Goal: Transaction & Acquisition: Book appointment/travel/reservation

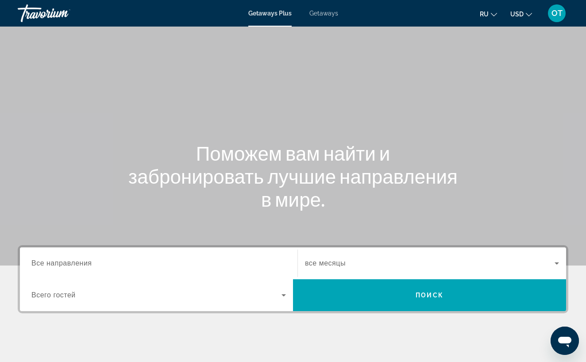
click at [325, 15] on span "Getaways" at bounding box center [324, 13] width 29 height 7
click at [47, 266] on span "Все направления" at bounding box center [61, 264] width 61 height 8
click at [47, 266] on input "Destination Все направления" at bounding box center [158, 264] width 255 height 11
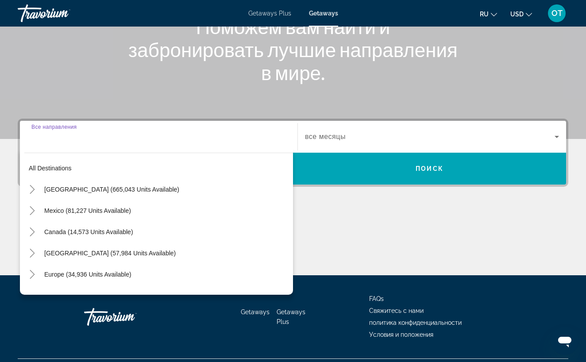
scroll to position [148, 0]
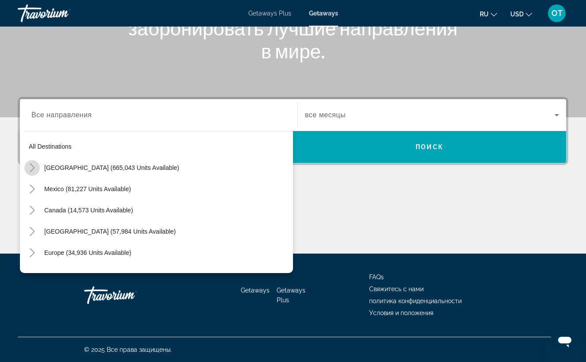
click at [32, 165] on icon "Toggle United States (665,043 units available)" at bounding box center [32, 167] width 9 height 9
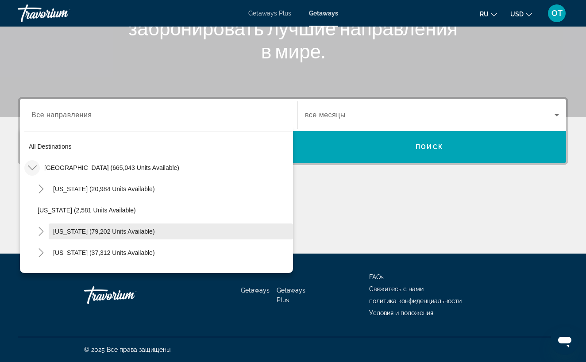
click at [62, 230] on span "[US_STATE] (79,202 units available)" at bounding box center [104, 231] width 102 height 7
type input "**********"
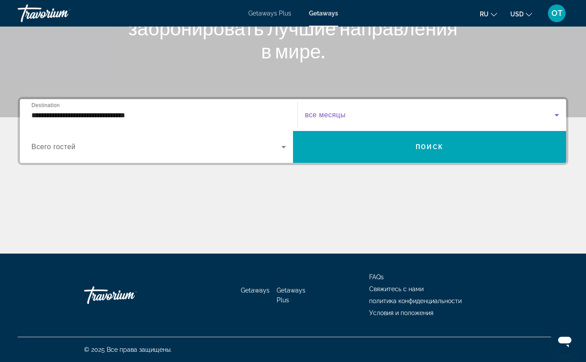
click at [558, 117] on icon "Search widget" at bounding box center [557, 115] width 11 height 11
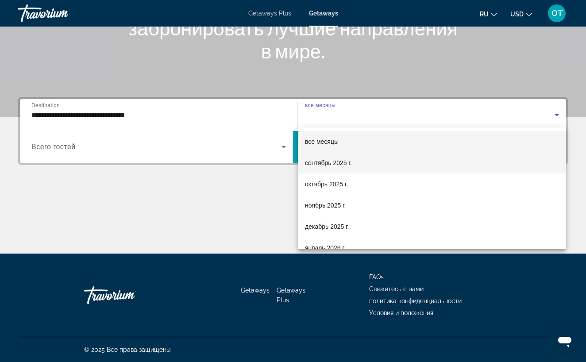
click at [410, 164] on mat-option "сентябрь 2025 г." at bounding box center [432, 162] width 268 height 21
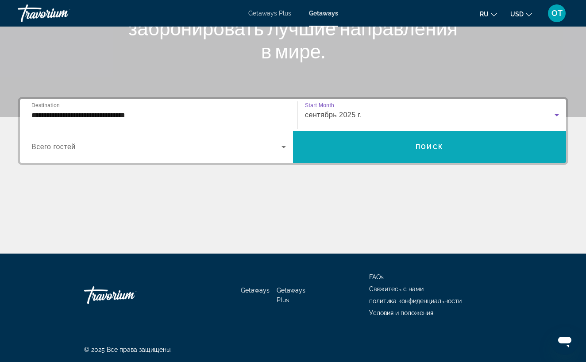
click at [417, 152] on span "Search widget" at bounding box center [429, 146] width 273 height 21
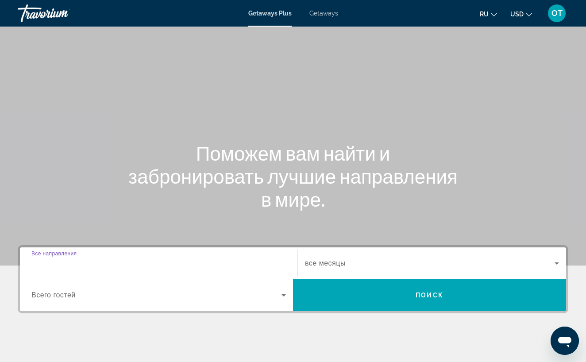
click at [103, 265] on input "Destination Все направления" at bounding box center [158, 264] width 255 height 11
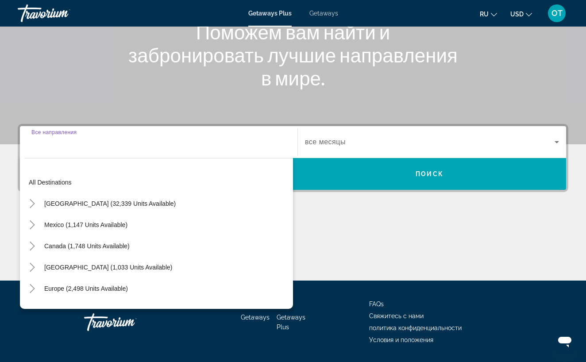
scroll to position [148, 0]
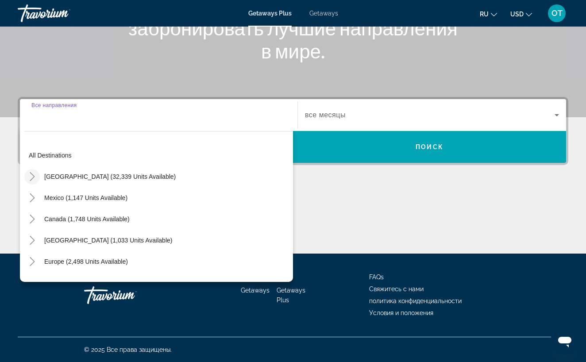
click at [34, 176] on icon "Toggle United States (32,339 units available)" at bounding box center [32, 176] width 5 height 9
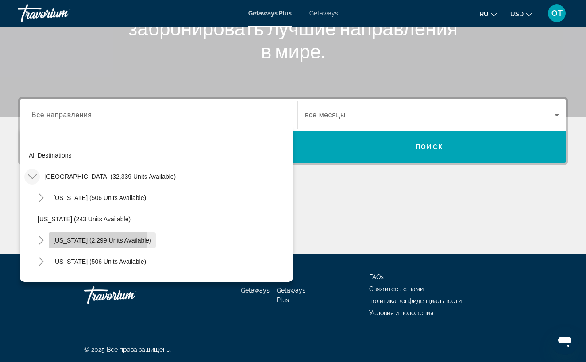
click at [74, 240] on span "[US_STATE] (2,299 units available)" at bounding box center [102, 240] width 98 height 7
type input "**********"
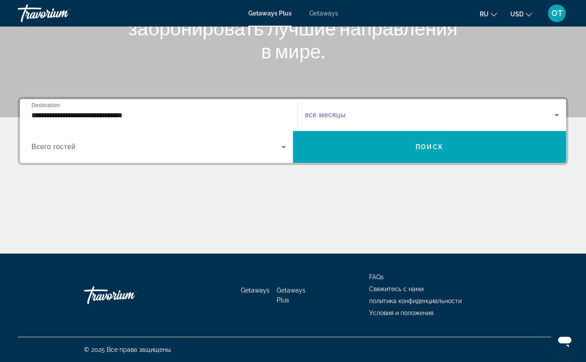
click at [558, 116] on icon "Search widget" at bounding box center [557, 115] width 4 height 2
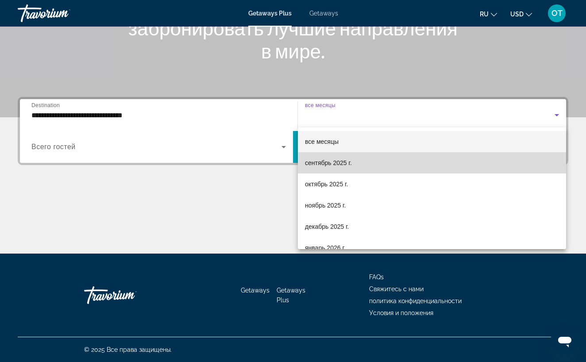
click at [409, 160] on mat-option "сентябрь 2025 г." at bounding box center [432, 162] width 268 height 21
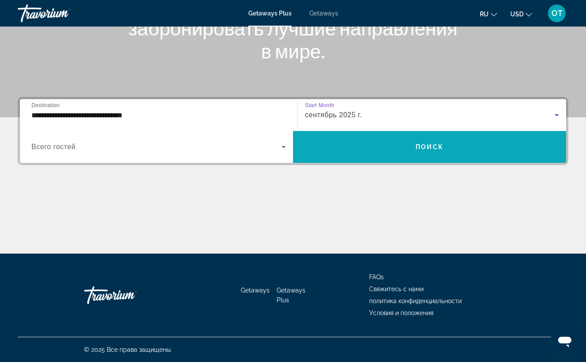
click at [414, 155] on span "Search widget" at bounding box center [429, 146] width 273 height 21
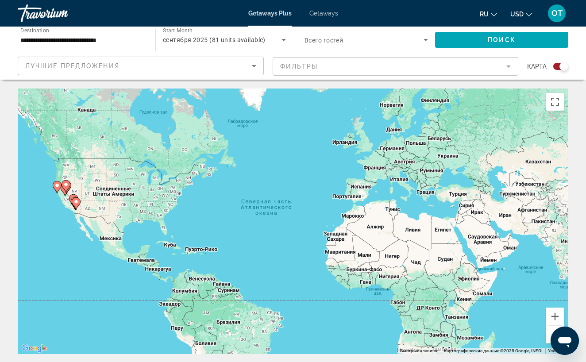
click at [325, 16] on span "Getaways" at bounding box center [324, 13] width 29 height 7
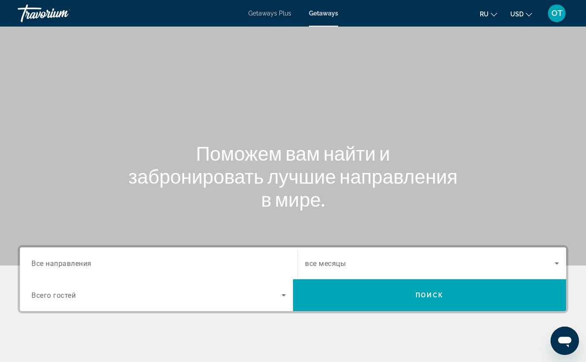
click at [81, 262] on span "Все направления" at bounding box center [61, 263] width 60 height 8
click at [81, 262] on input "Destination Все направления" at bounding box center [158, 264] width 255 height 11
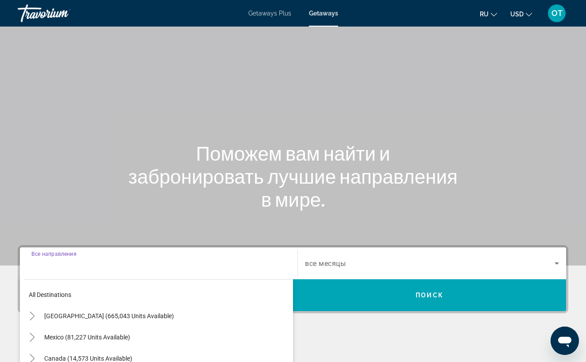
scroll to position [148, 0]
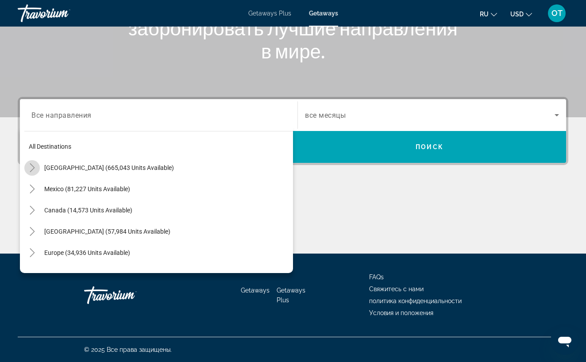
click at [31, 170] on icon "Toggle United States (665,043 units available)" at bounding box center [32, 167] width 5 height 9
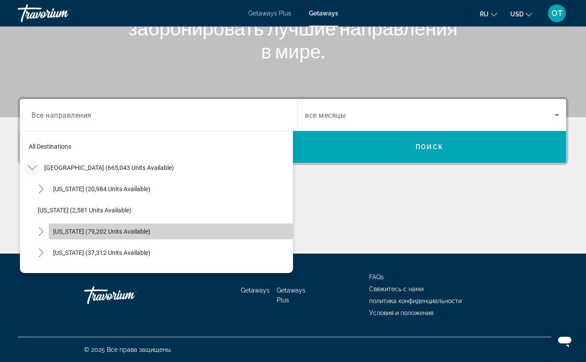
click at [70, 235] on span "[US_STATE] (79,202 units available)" at bounding box center [101, 231] width 97 height 7
type input "**********"
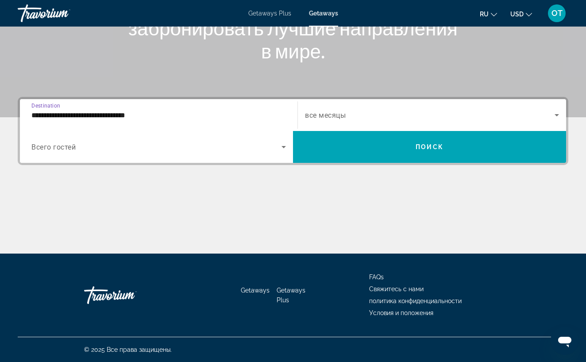
click at [556, 116] on icon "Search widget" at bounding box center [557, 115] width 11 height 11
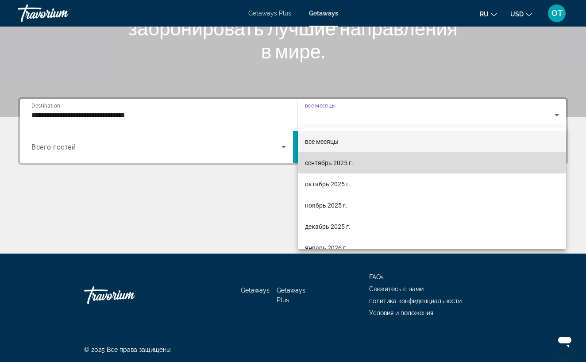
click at [465, 165] on mat-option "сентябрь 2025 г." at bounding box center [432, 162] width 268 height 21
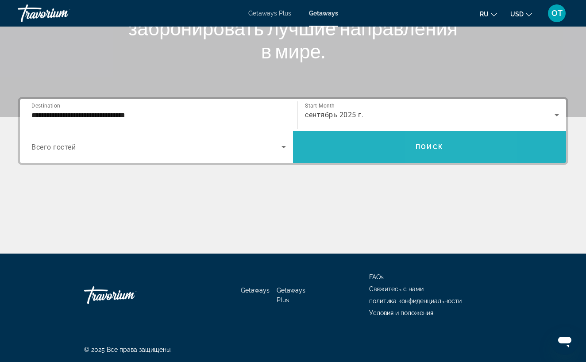
click at [453, 152] on span "Search widget" at bounding box center [429, 146] width 273 height 21
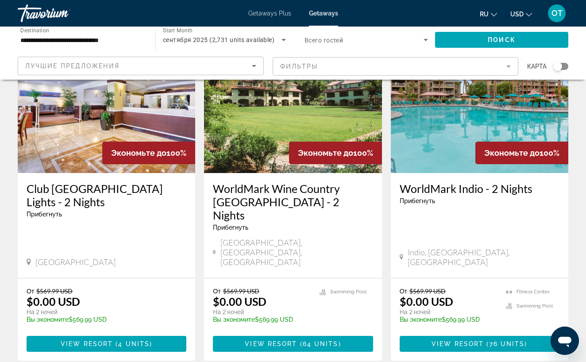
scroll to position [80, 0]
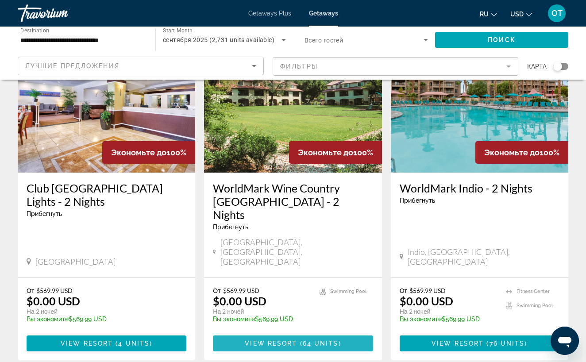
click at [293, 340] on span "View Resort" at bounding box center [271, 343] width 52 height 7
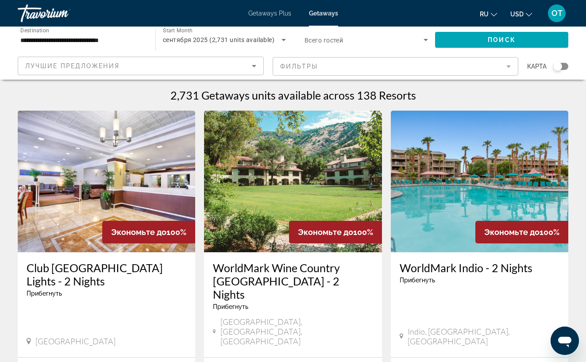
click at [284, 39] on icon "Search widget" at bounding box center [284, 40] width 11 height 11
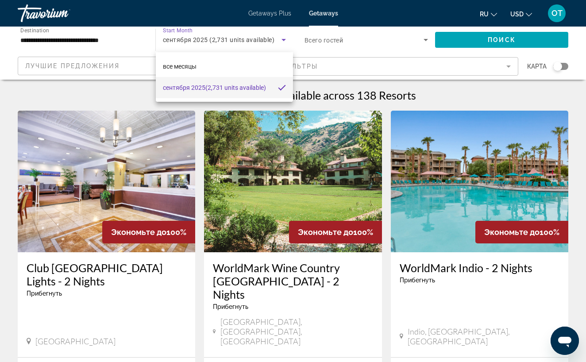
click at [121, 45] on div at bounding box center [293, 181] width 586 height 362
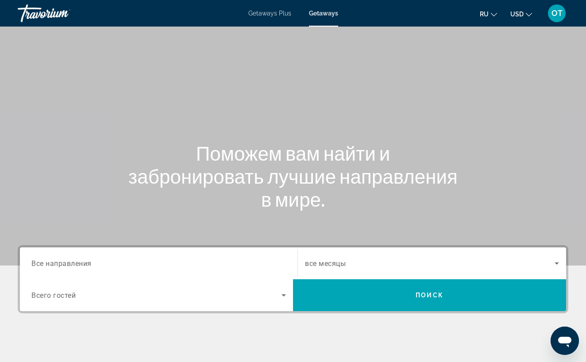
click at [117, 256] on div "Search widget" at bounding box center [158, 263] width 255 height 25
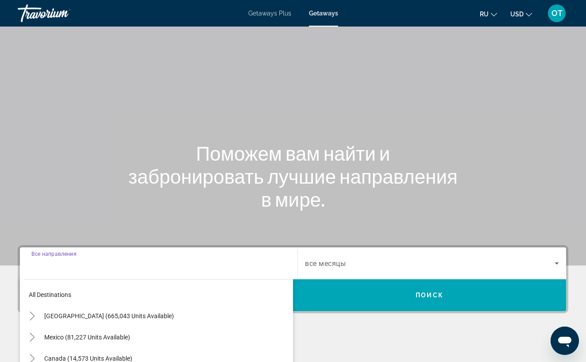
scroll to position [148, 0]
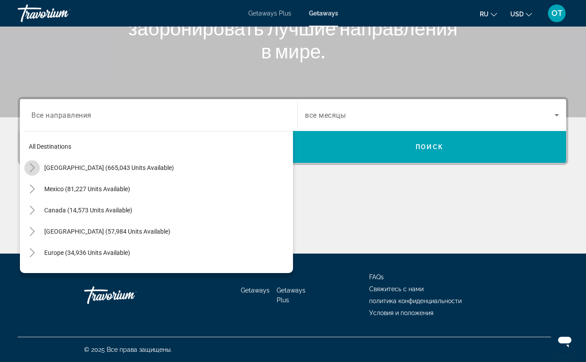
click at [32, 168] on icon "Toggle United States (665,043 units available)" at bounding box center [32, 167] width 9 height 9
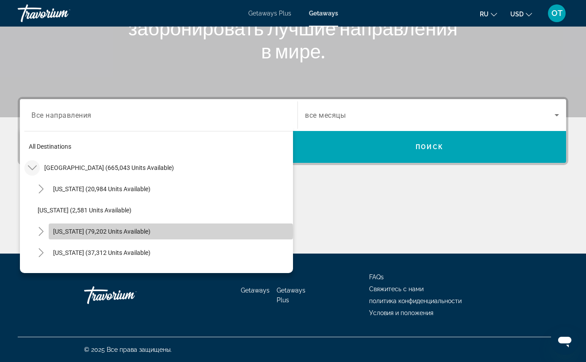
click at [66, 233] on span "[US_STATE] (79,202 units available)" at bounding box center [101, 231] width 97 height 7
type input "**********"
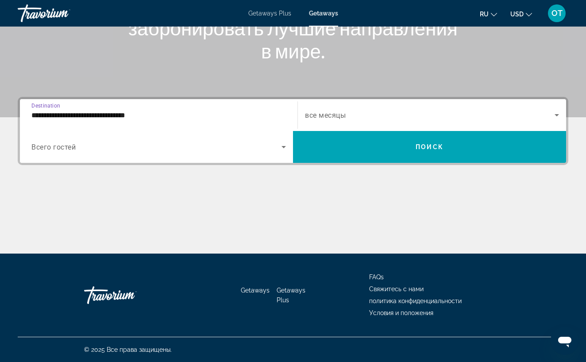
click at [558, 116] on icon "Search widget" at bounding box center [557, 115] width 4 height 2
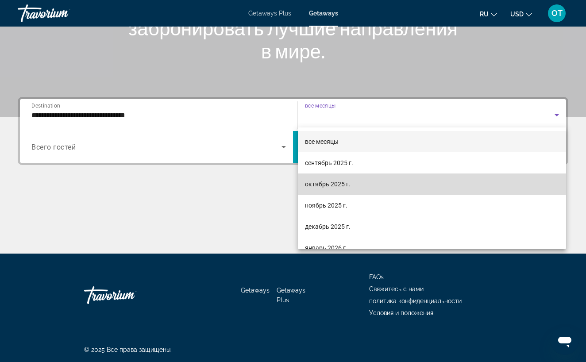
click at [404, 182] on mat-option "октябрь 2025 г." at bounding box center [432, 184] width 268 height 21
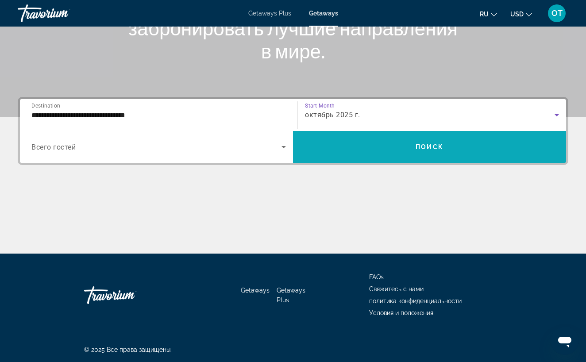
click at [401, 152] on span "Search widget" at bounding box center [429, 146] width 273 height 21
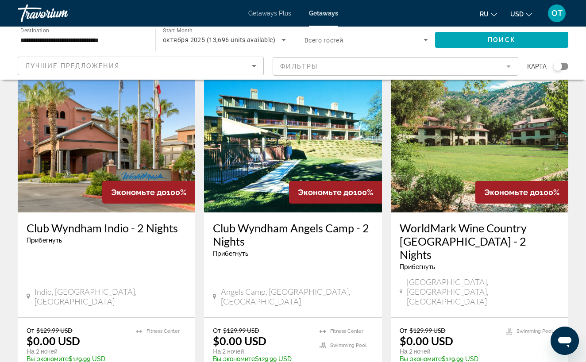
scroll to position [55, 0]
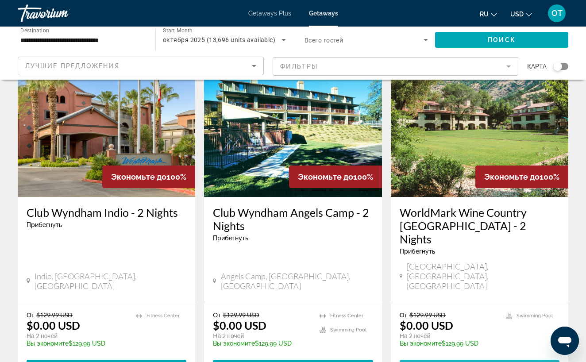
click at [475, 362] on span "View Resort" at bounding box center [458, 367] width 52 height 7
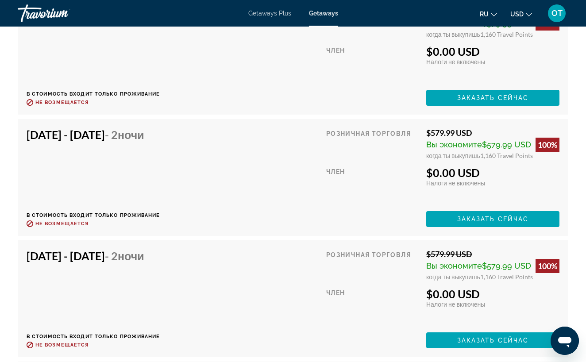
scroll to position [2317, 0]
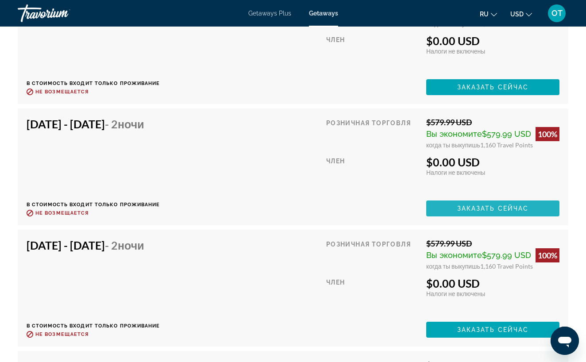
click at [480, 207] on span "Заказать сейчас" at bounding box center [493, 208] width 72 height 7
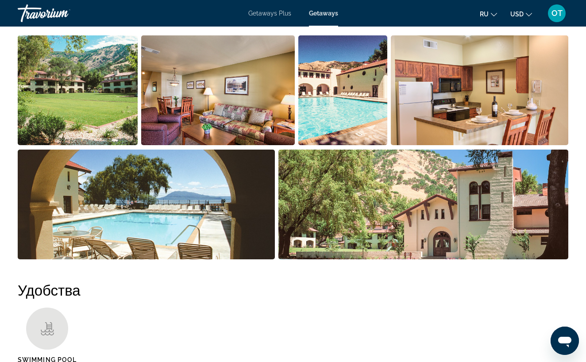
scroll to position [602, 0]
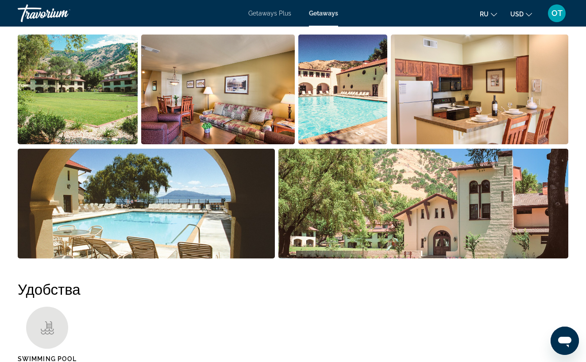
click at [250, 129] on img "Open full-screen image slider" at bounding box center [217, 90] width 153 height 110
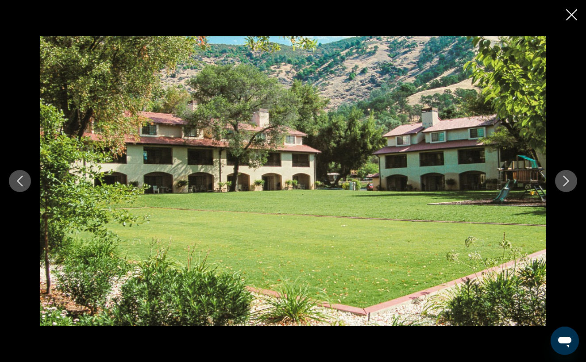
click at [567, 176] on icon "Next image" at bounding box center [566, 181] width 11 height 11
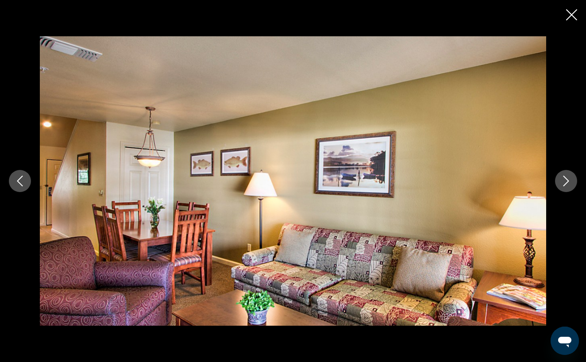
click at [572, 180] on button "Next image" at bounding box center [566, 181] width 22 height 22
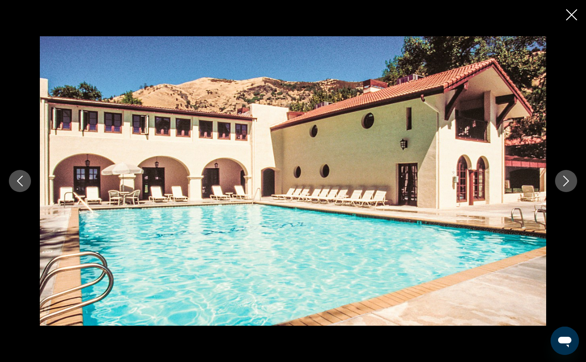
click at [572, 180] on button "Next image" at bounding box center [566, 181] width 22 height 22
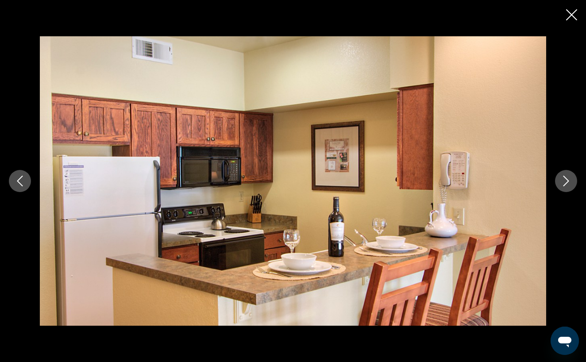
click at [572, 180] on button "Next image" at bounding box center [566, 181] width 22 height 22
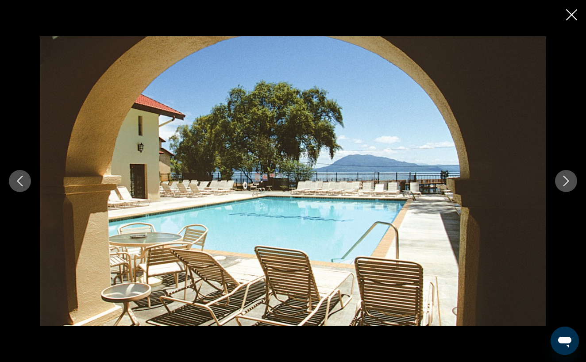
click at [572, 181] on button "Next image" at bounding box center [566, 181] width 22 height 22
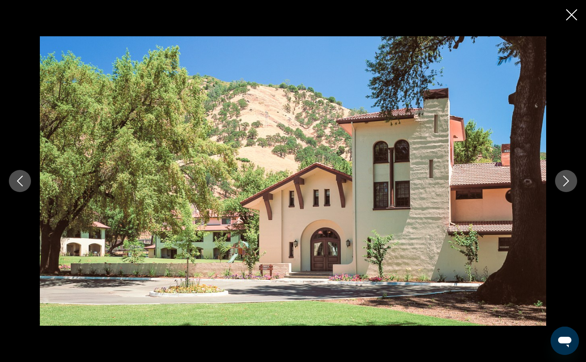
click at [572, 181] on button "Next image" at bounding box center [566, 181] width 22 height 22
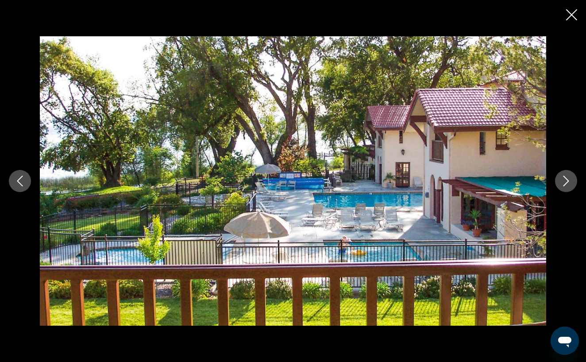
click at [568, 181] on icon "Next image" at bounding box center [566, 181] width 11 height 11
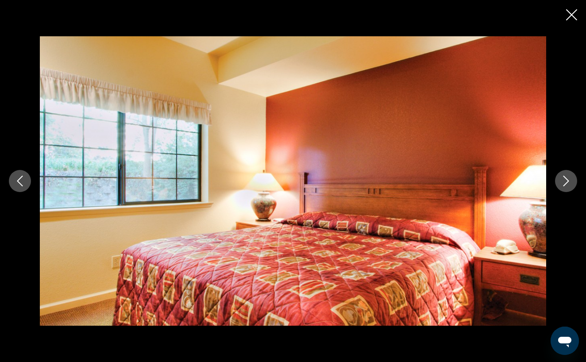
click at [568, 182] on icon "Next image" at bounding box center [567, 181] width 6 height 11
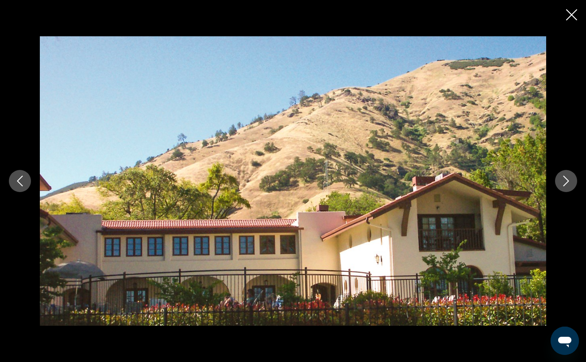
click at [568, 182] on icon "Next image" at bounding box center [567, 181] width 6 height 11
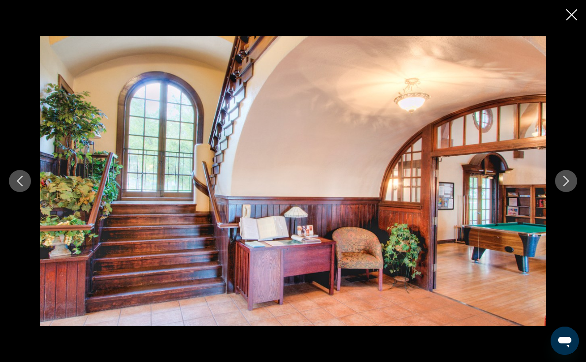
click at [568, 182] on icon "Next image" at bounding box center [567, 181] width 6 height 11
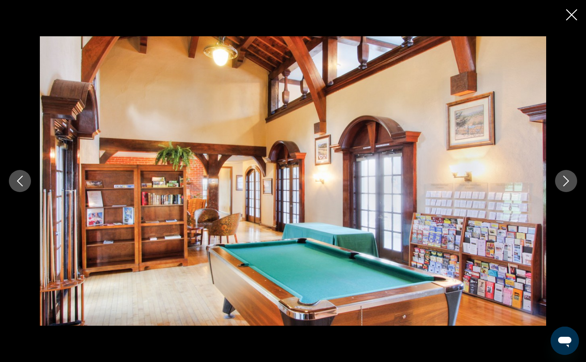
click at [568, 182] on icon "Next image" at bounding box center [567, 181] width 6 height 11
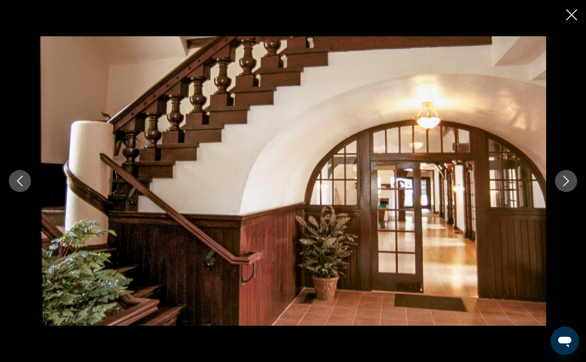
click at [568, 181] on icon "Next image" at bounding box center [567, 181] width 6 height 11
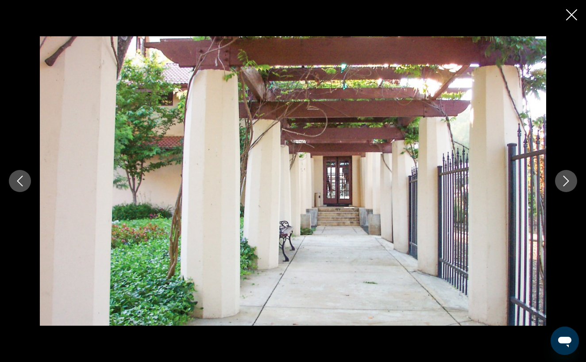
click at [568, 182] on icon "Next image" at bounding box center [567, 181] width 6 height 11
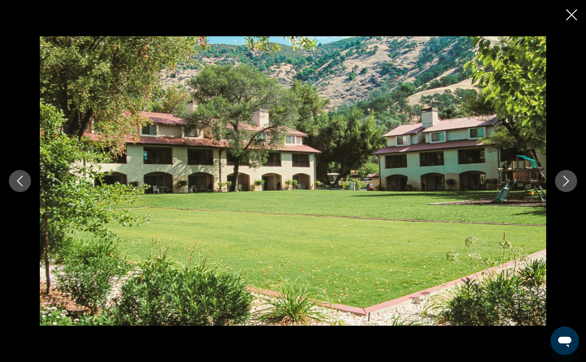
click at [568, 182] on icon "Next image" at bounding box center [567, 181] width 6 height 11
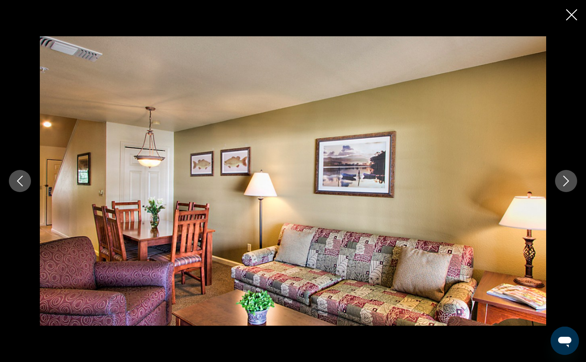
click at [569, 183] on icon "Next image" at bounding box center [566, 181] width 11 height 11
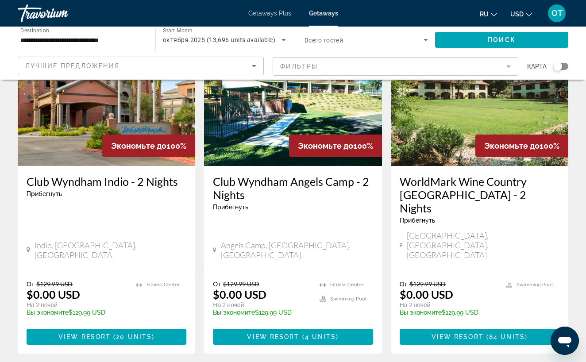
scroll to position [89, 0]
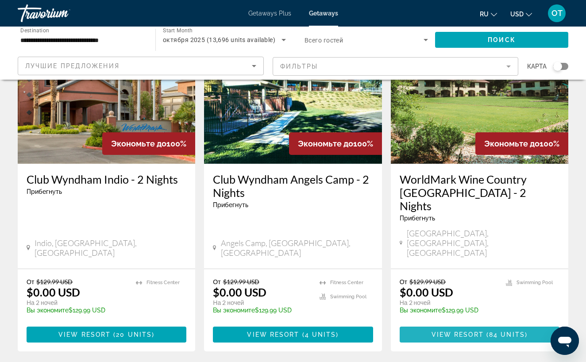
click at [480, 331] on span "View Resort" at bounding box center [458, 334] width 52 height 7
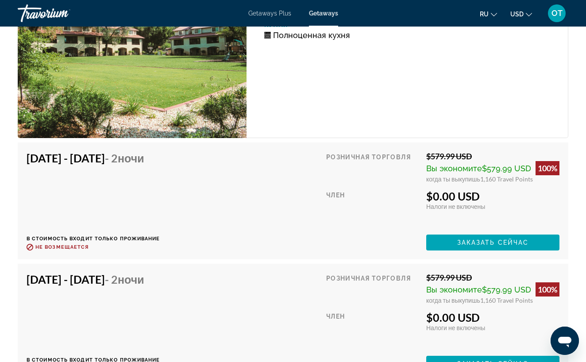
scroll to position [3936, 0]
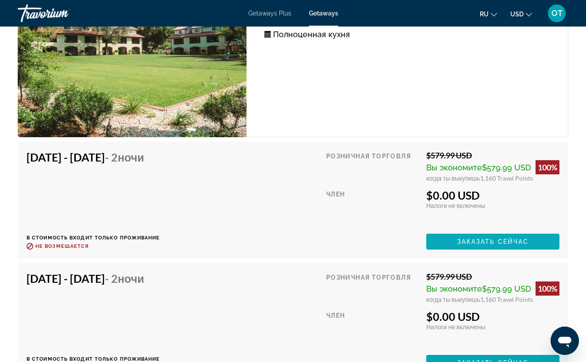
click at [505, 238] on span "Заказать сейчас" at bounding box center [493, 241] width 72 height 7
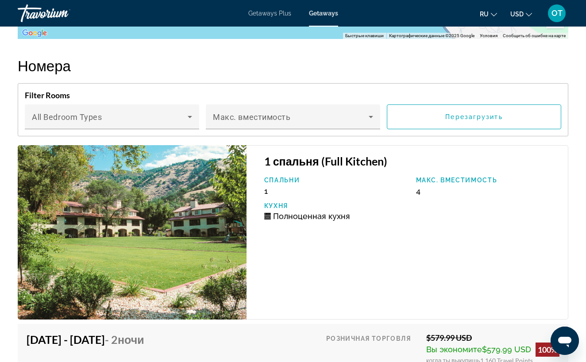
scroll to position [1745, 0]
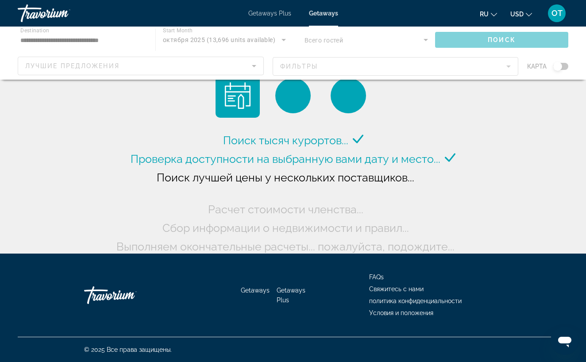
click at [265, 15] on span "Getaways Plus" at bounding box center [269, 13] width 43 height 7
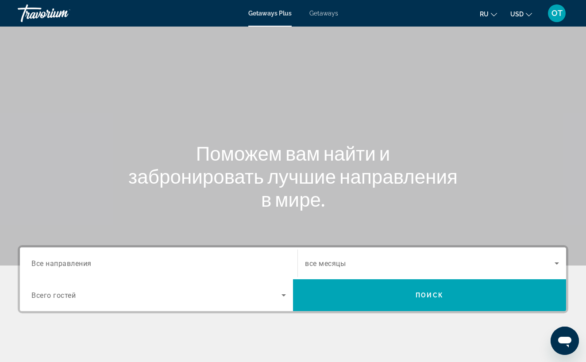
click at [53, 264] on span "Все направления" at bounding box center [61, 263] width 60 height 8
click at [53, 264] on input "Destination Все направления" at bounding box center [158, 264] width 255 height 11
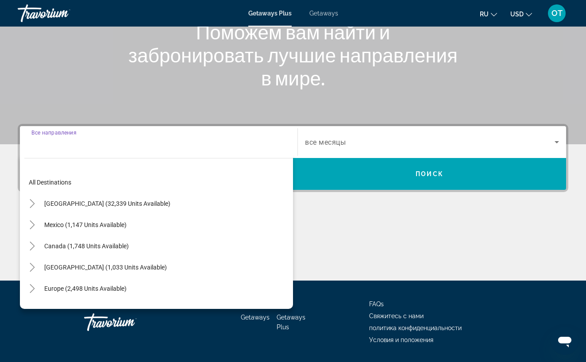
scroll to position [148, 0]
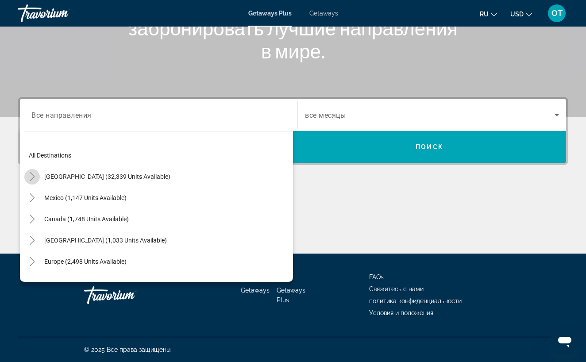
click at [33, 176] on icon "Toggle United States (32,339 units available)" at bounding box center [32, 176] width 5 height 9
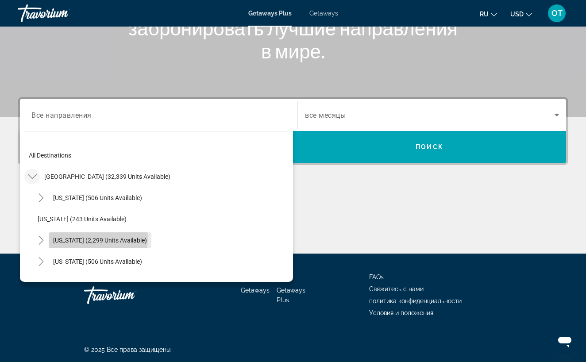
click at [72, 238] on span "[US_STATE] (2,299 units available)" at bounding box center [100, 240] width 94 height 7
type input "**********"
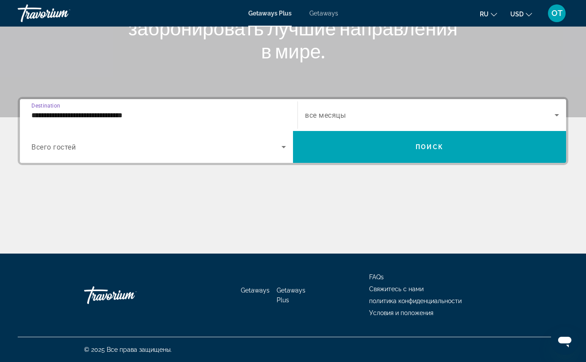
click at [560, 114] on icon "Search widget" at bounding box center [557, 115] width 11 height 11
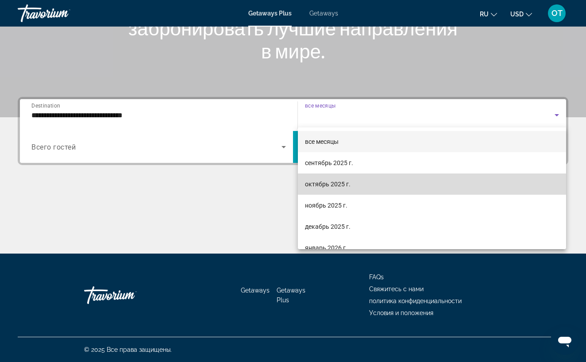
click at [415, 181] on mat-option "октябрь 2025 г." at bounding box center [432, 184] width 268 height 21
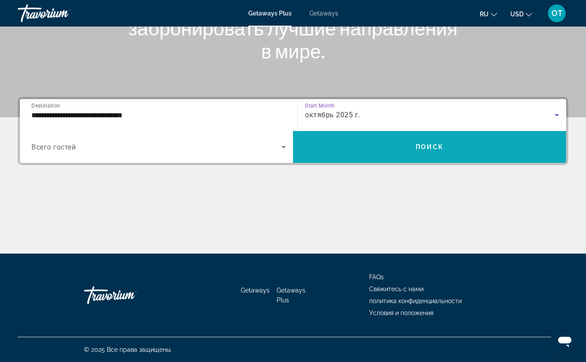
click at [418, 152] on span "Search widget" at bounding box center [429, 146] width 273 height 21
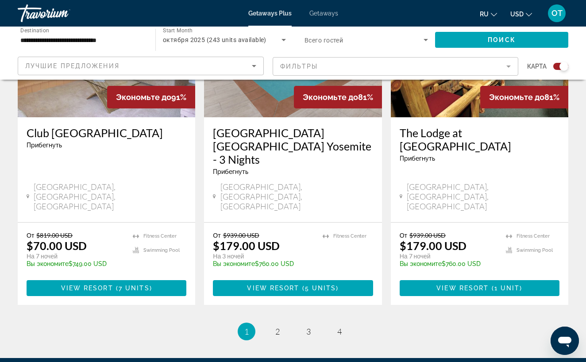
scroll to position [1425, 0]
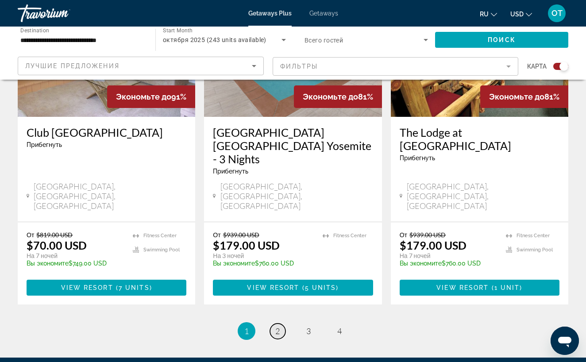
click at [278, 326] on span "2" at bounding box center [277, 331] width 4 height 10
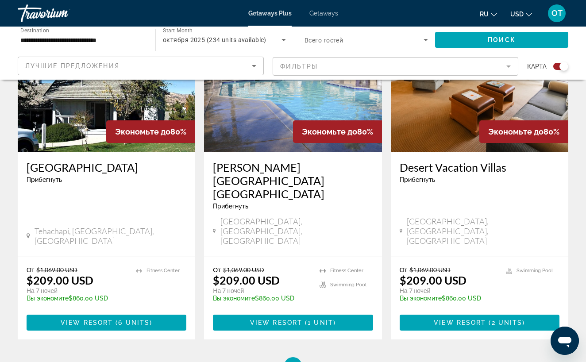
scroll to position [1412, 0]
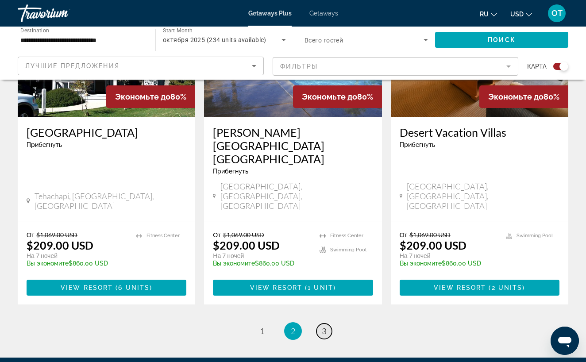
click at [324, 326] on span "3" at bounding box center [324, 331] width 4 height 10
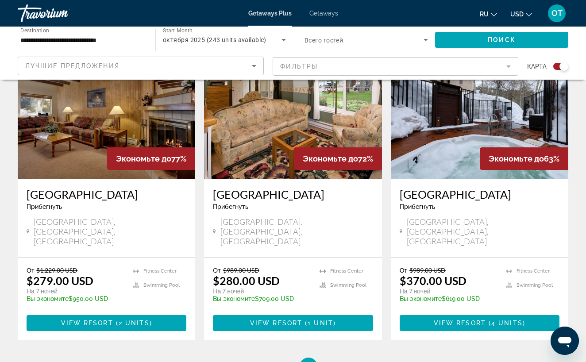
scroll to position [1361, 0]
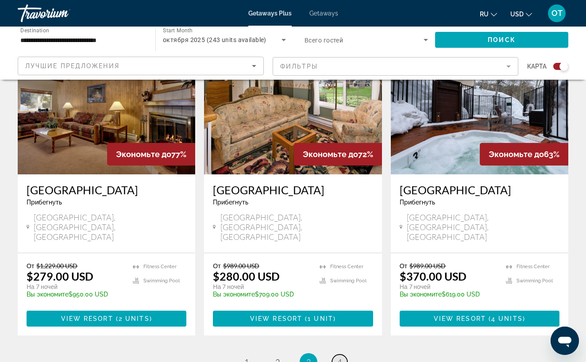
click at [339, 357] on span "4" at bounding box center [339, 362] width 4 height 10
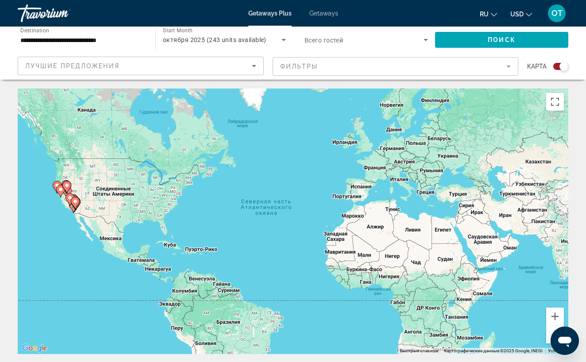
click at [324, 18] on div "Getaways Plus Getaways ru English Español Français Italiano Português русский U…" at bounding box center [293, 13] width 586 height 23
click at [326, 13] on span "Getaways" at bounding box center [324, 13] width 29 height 7
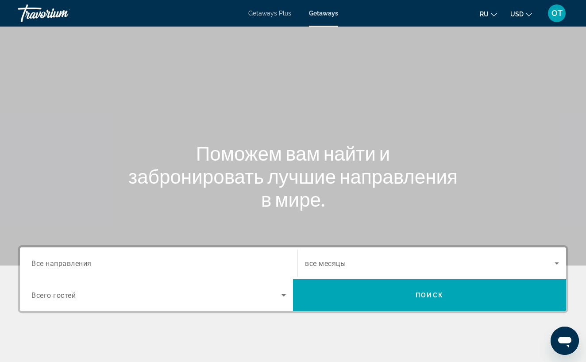
click at [88, 263] on span "Все направления" at bounding box center [61, 263] width 60 height 8
click at [88, 263] on input "Destination Все направления" at bounding box center [158, 264] width 255 height 11
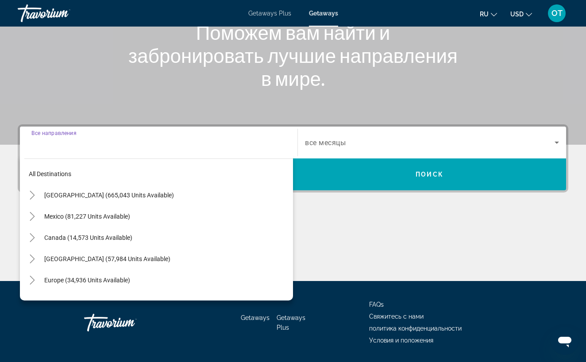
scroll to position [148, 0]
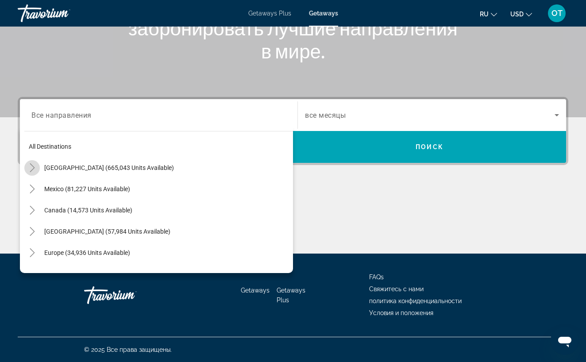
click at [31, 171] on icon "Toggle United States (665,043 units available)" at bounding box center [32, 167] width 5 height 9
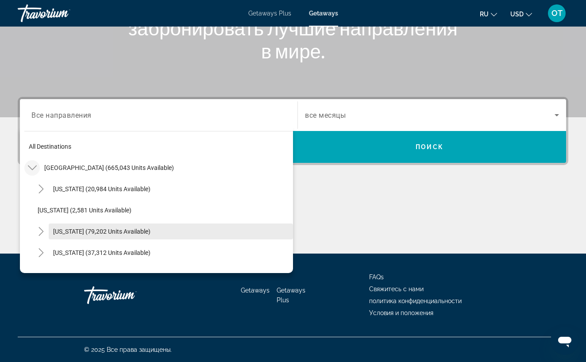
click at [67, 232] on span "[US_STATE] (79,202 units available)" at bounding box center [101, 231] width 97 height 7
type input "**********"
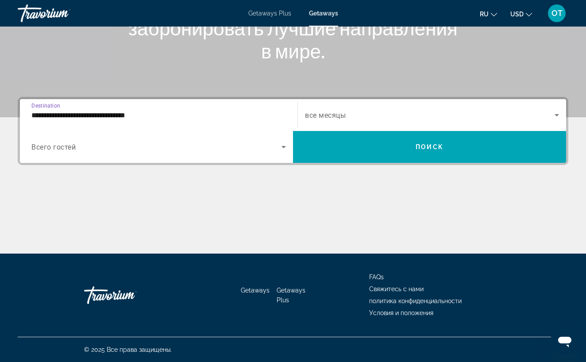
click at [556, 114] on icon "Search widget" at bounding box center [557, 115] width 11 height 11
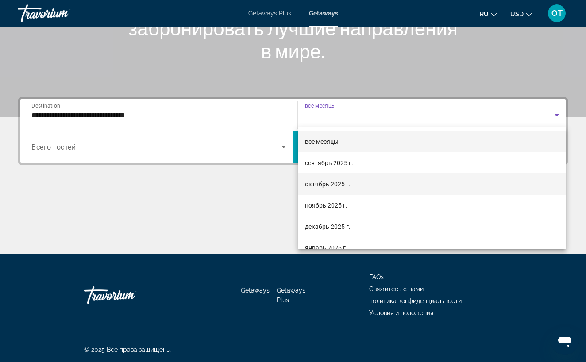
click at [450, 184] on mat-option "октябрь 2025 г." at bounding box center [432, 184] width 268 height 21
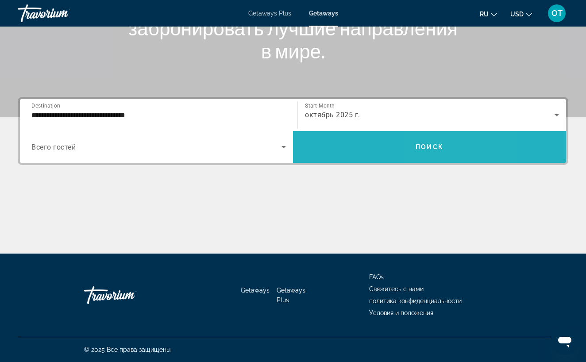
click at [452, 154] on span "Search widget" at bounding box center [429, 146] width 273 height 21
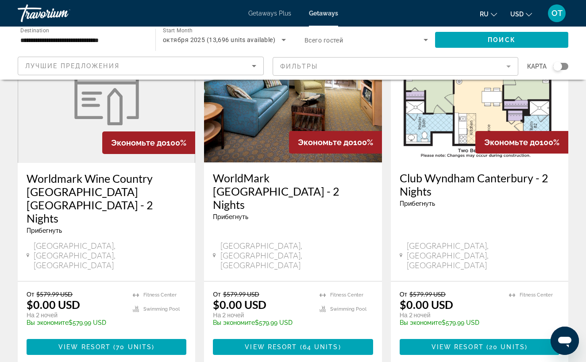
scroll to position [1134, 0]
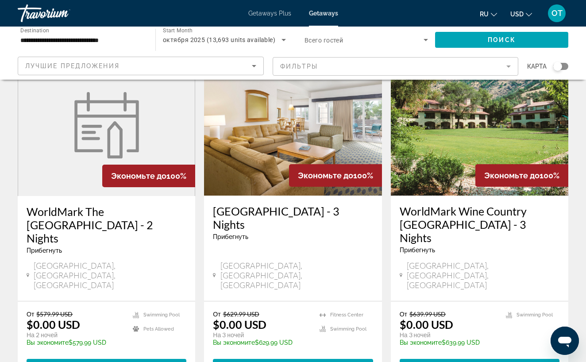
scroll to position [65, 0]
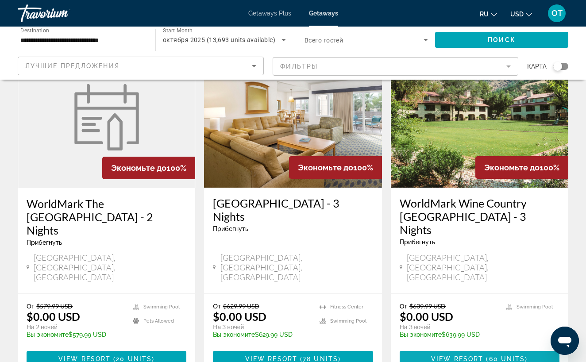
click at [475, 356] on span "View Resort" at bounding box center [457, 359] width 52 height 7
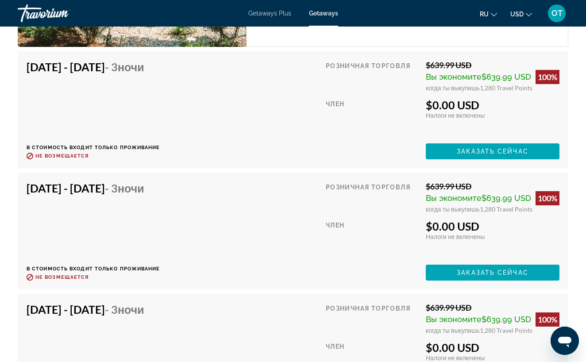
scroll to position [2005, 0]
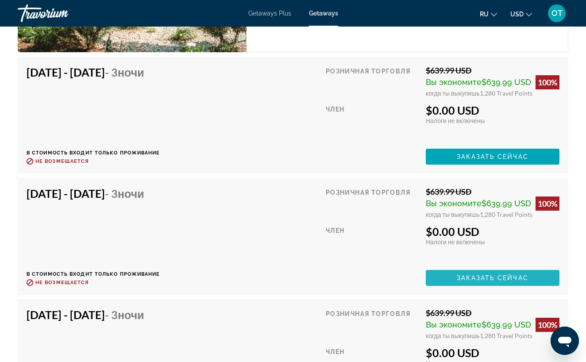
click at [474, 275] on span "Заказать сейчас" at bounding box center [493, 278] width 72 height 7
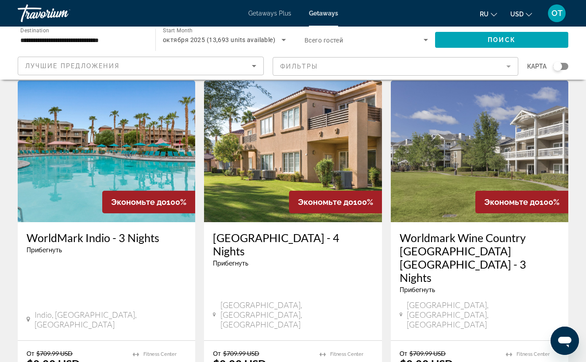
scroll to position [1059, 0]
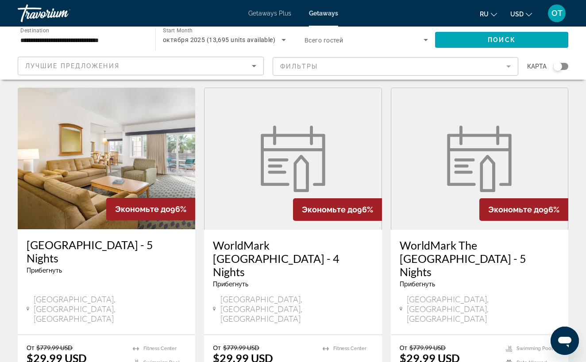
scroll to position [1062, 0]
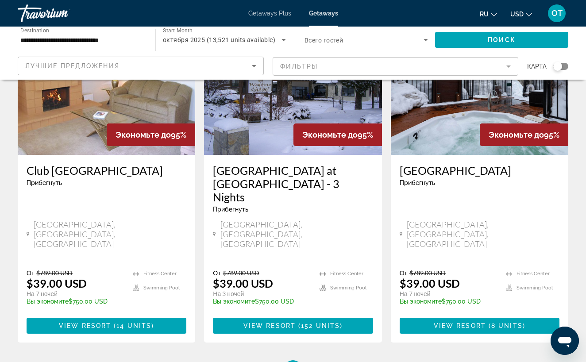
scroll to position [1104, 0]
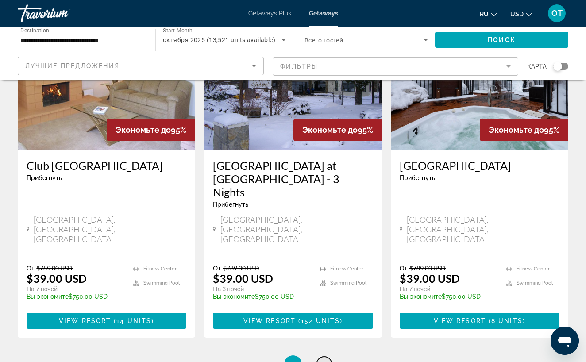
click at [322, 360] on span "5" at bounding box center [324, 365] width 4 height 10
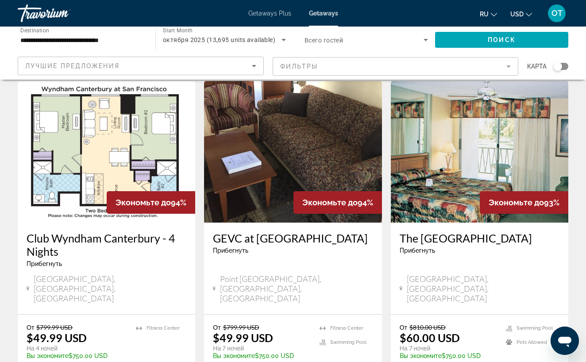
scroll to position [1051, 0]
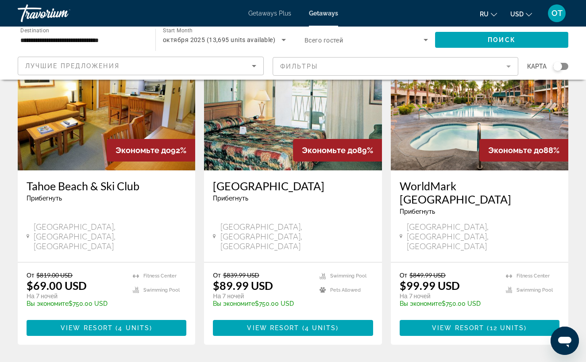
scroll to position [1116, 0]
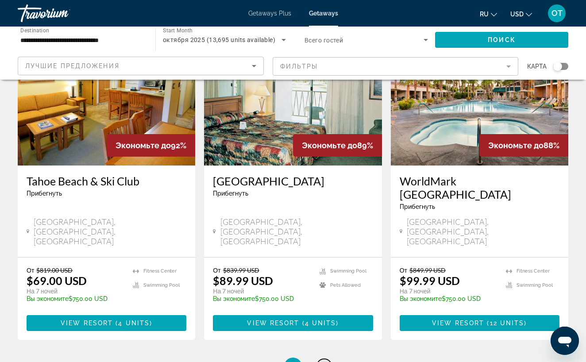
click at [324, 362] on span "7" at bounding box center [324, 367] width 4 height 10
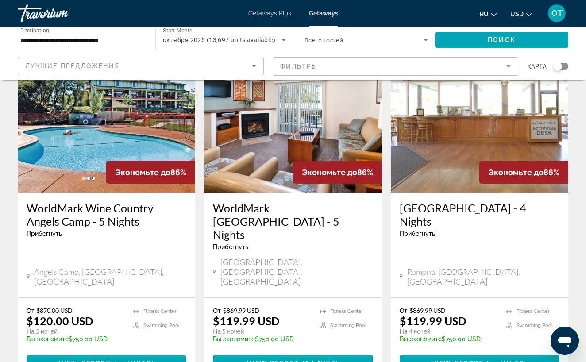
scroll to position [1164, 0]
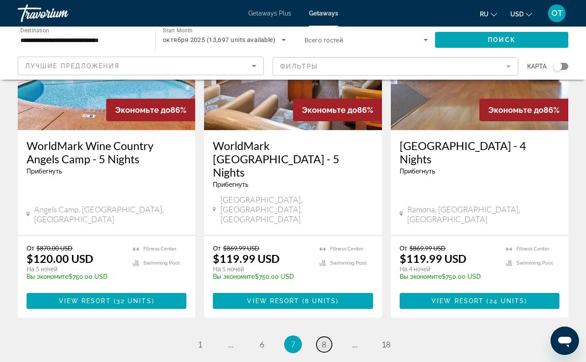
click at [324, 340] on span "8" at bounding box center [324, 345] width 4 height 10
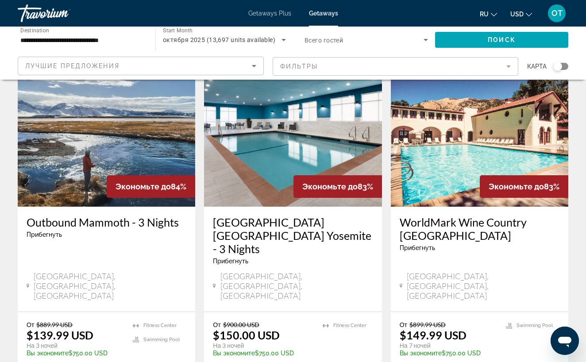
scroll to position [48, 0]
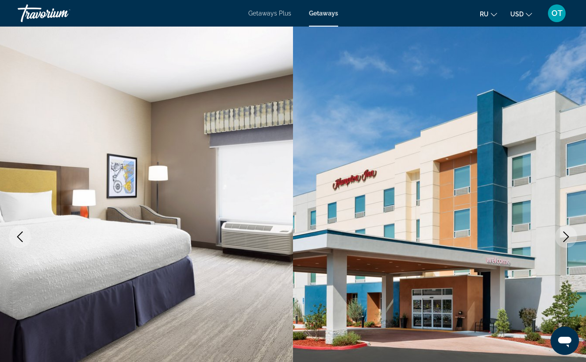
click at [564, 239] on icon "Next image" at bounding box center [566, 237] width 11 height 11
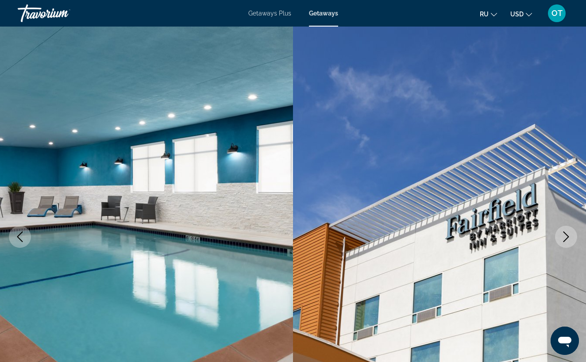
click at [564, 239] on icon "Next image" at bounding box center [566, 237] width 11 height 11
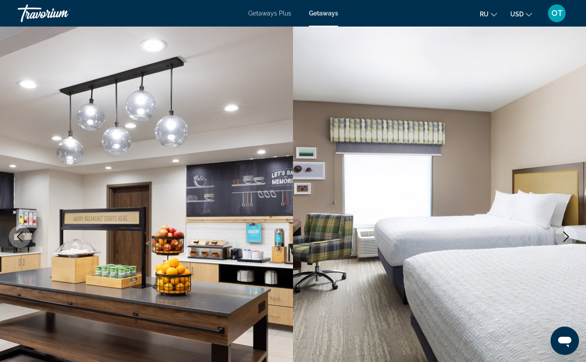
click at [564, 239] on icon "Next image" at bounding box center [566, 237] width 11 height 11
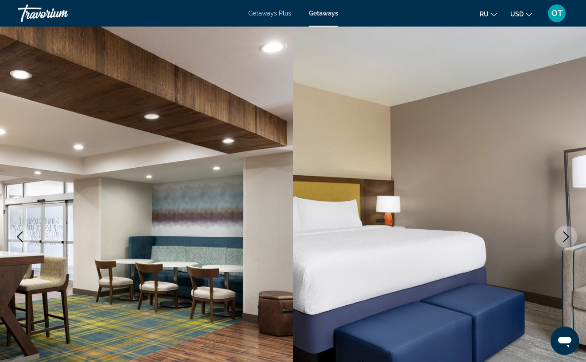
click at [564, 239] on icon "Next image" at bounding box center [566, 237] width 11 height 11
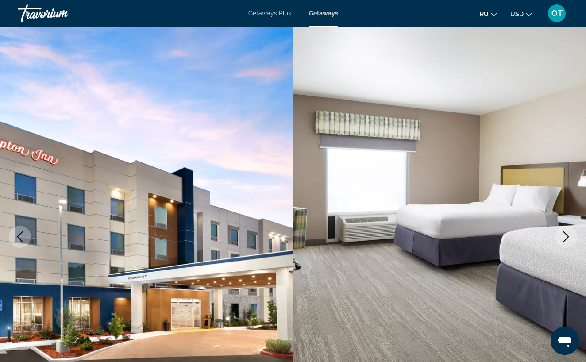
click at [564, 239] on icon "Next image" at bounding box center [566, 237] width 11 height 11
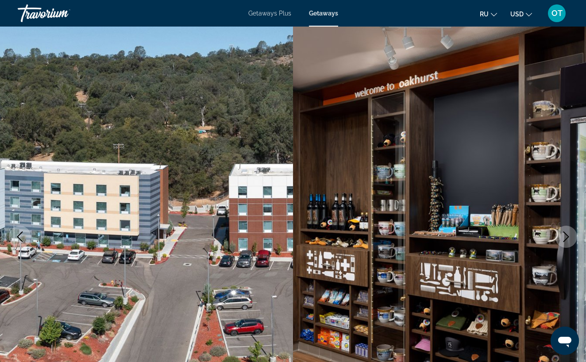
click at [564, 239] on icon "Next image" at bounding box center [566, 237] width 11 height 11
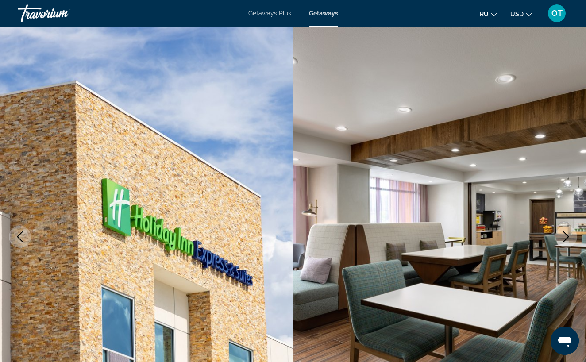
click at [566, 234] on icon "Next image" at bounding box center [567, 237] width 6 height 11
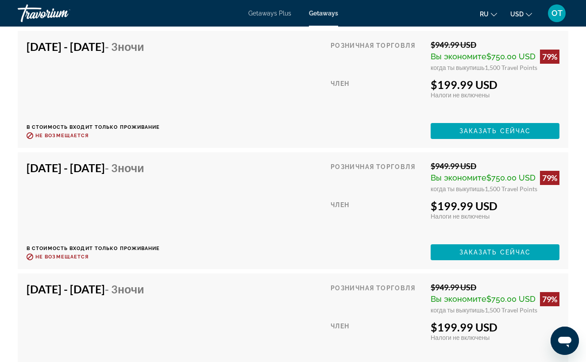
scroll to position [2178, 0]
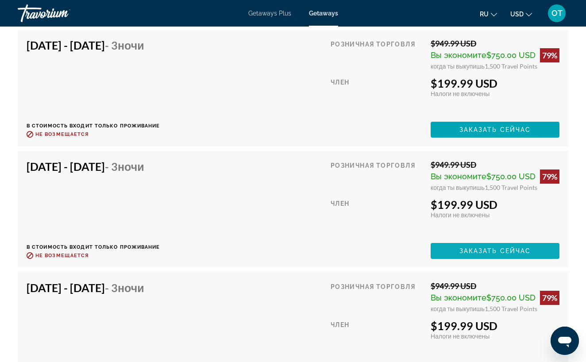
click at [487, 248] on span "Заказать сейчас" at bounding box center [496, 251] width 72 height 7
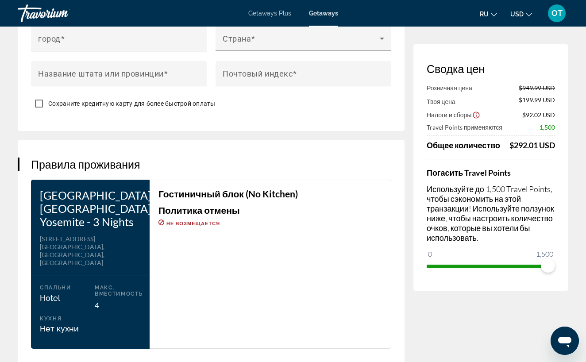
scroll to position [1054, 0]
